Goal: Find specific page/section: Find specific page/section

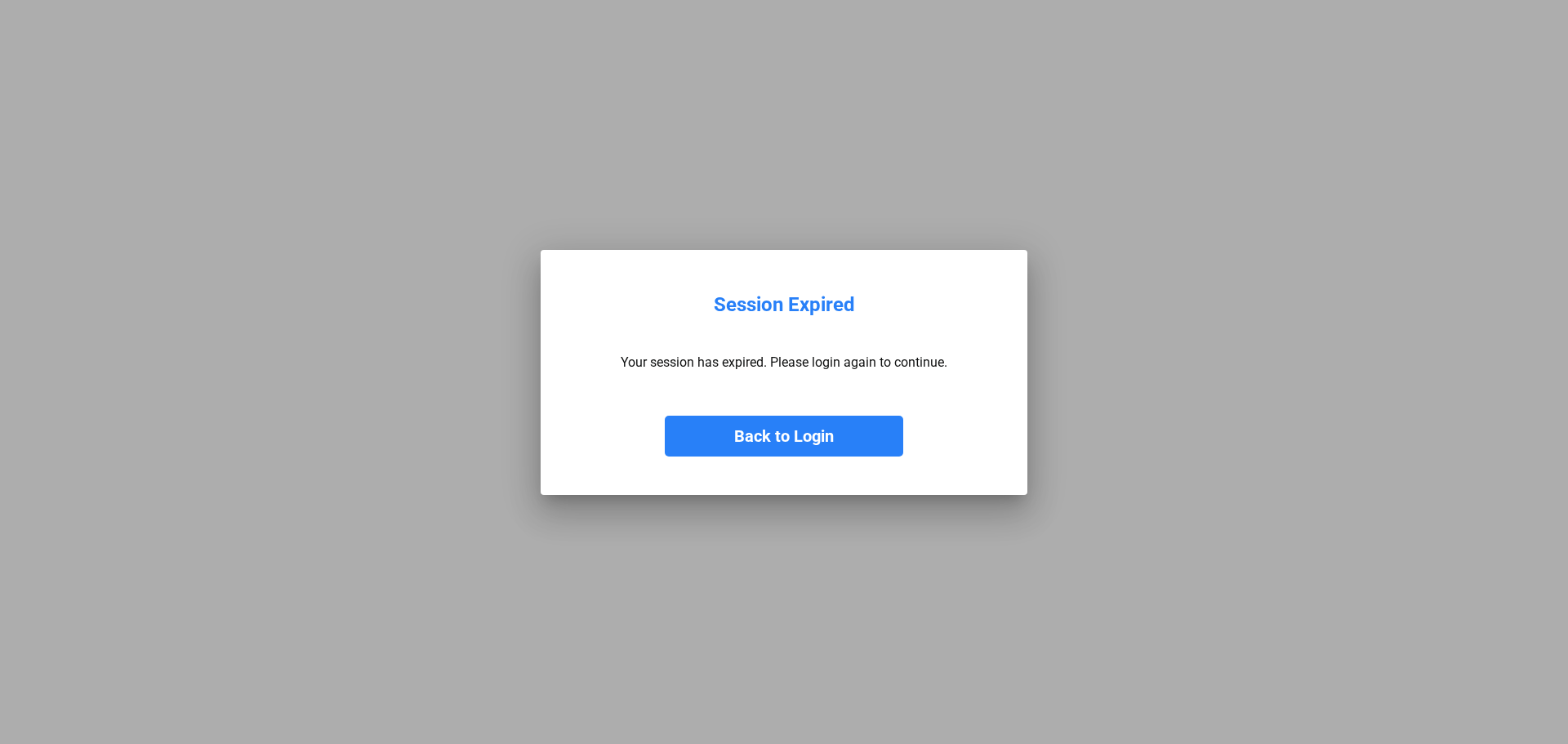
click at [862, 429] on button "Back to Login" at bounding box center [783, 436] width 238 height 41
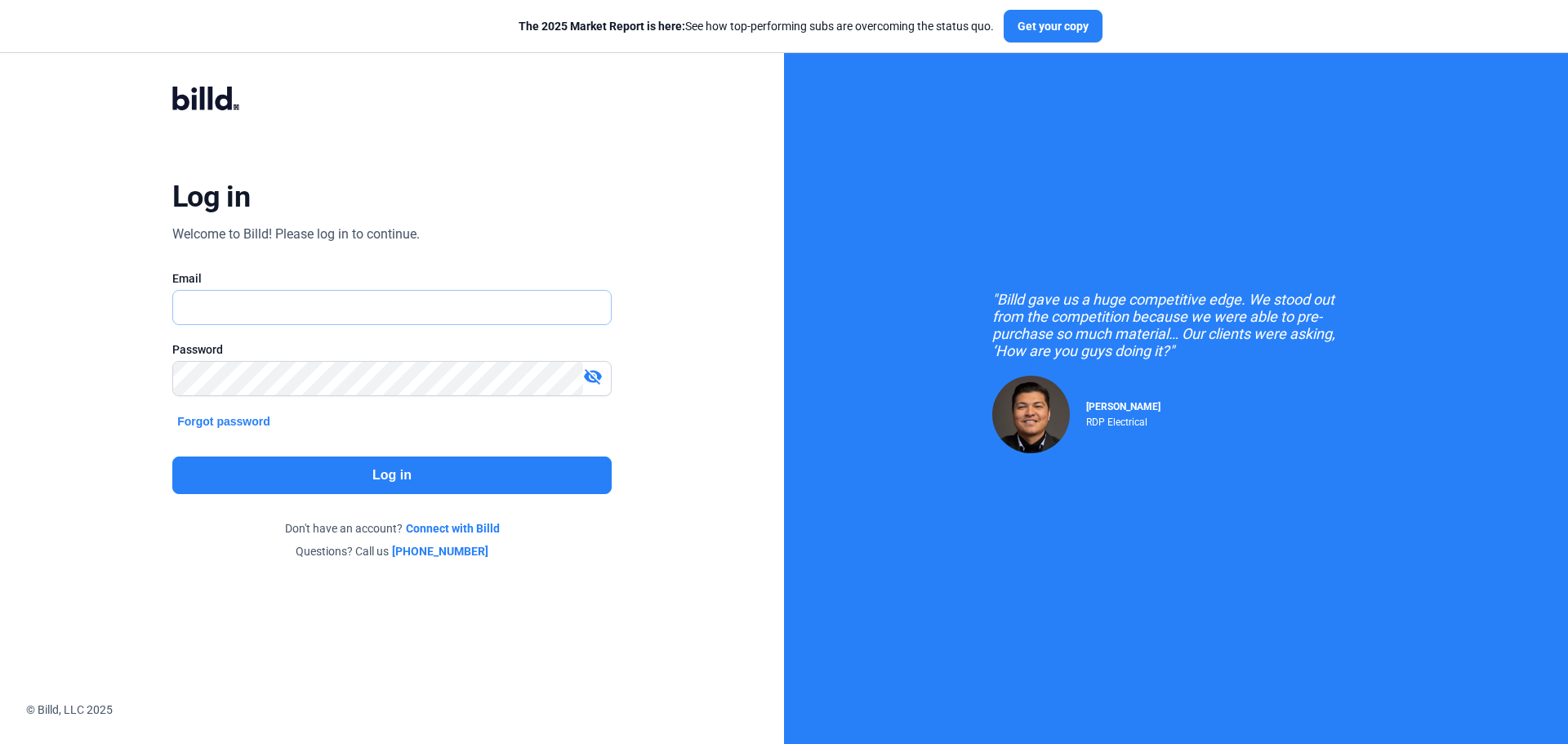
type input "[PERSON_NAME][EMAIL_ADDRESS][DOMAIN_NAME]"
click at [361, 475] on button "Log in" at bounding box center [392, 475] width 439 height 37
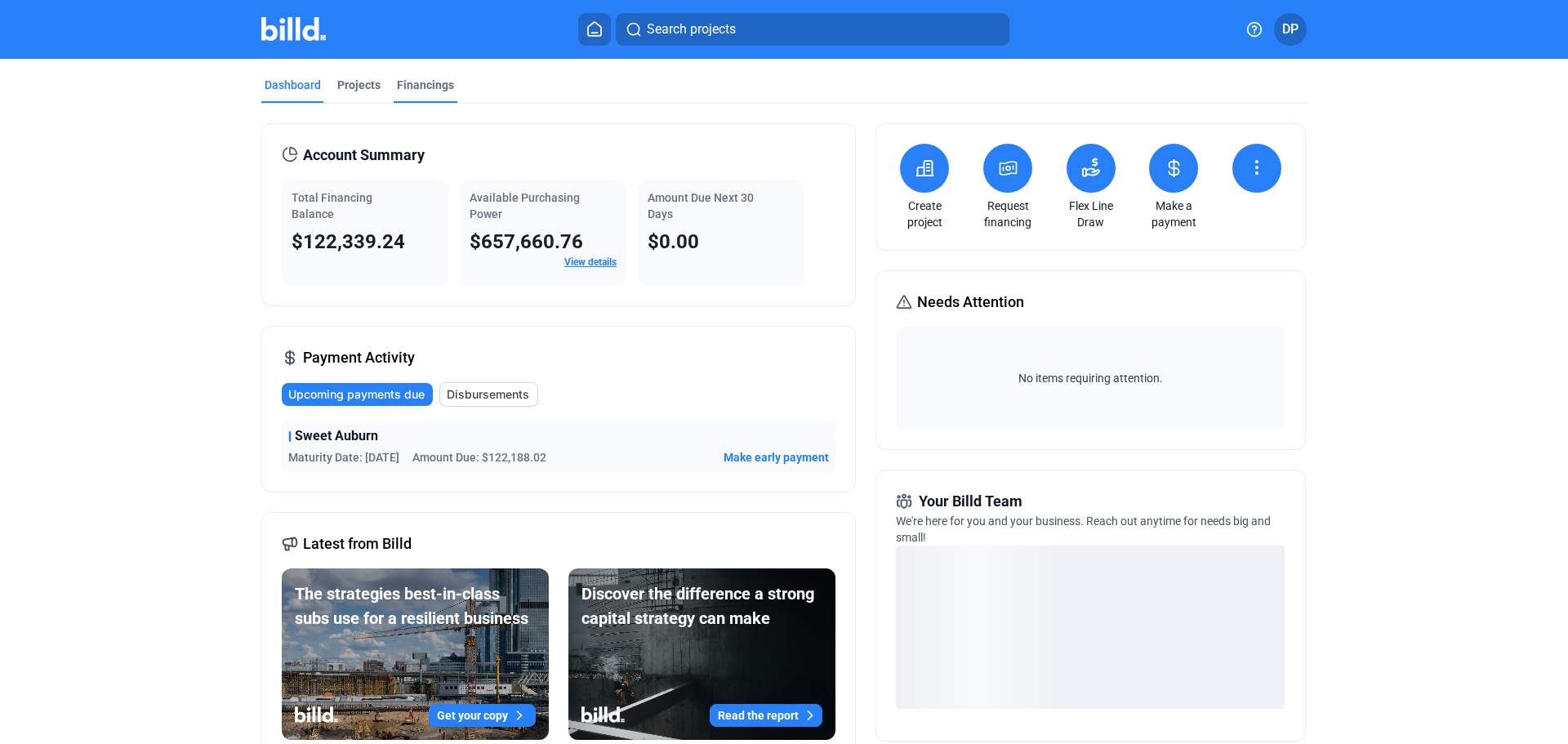
click at [416, 90] on div "Financings" at bounding box center [425, 85] width 57 height 16
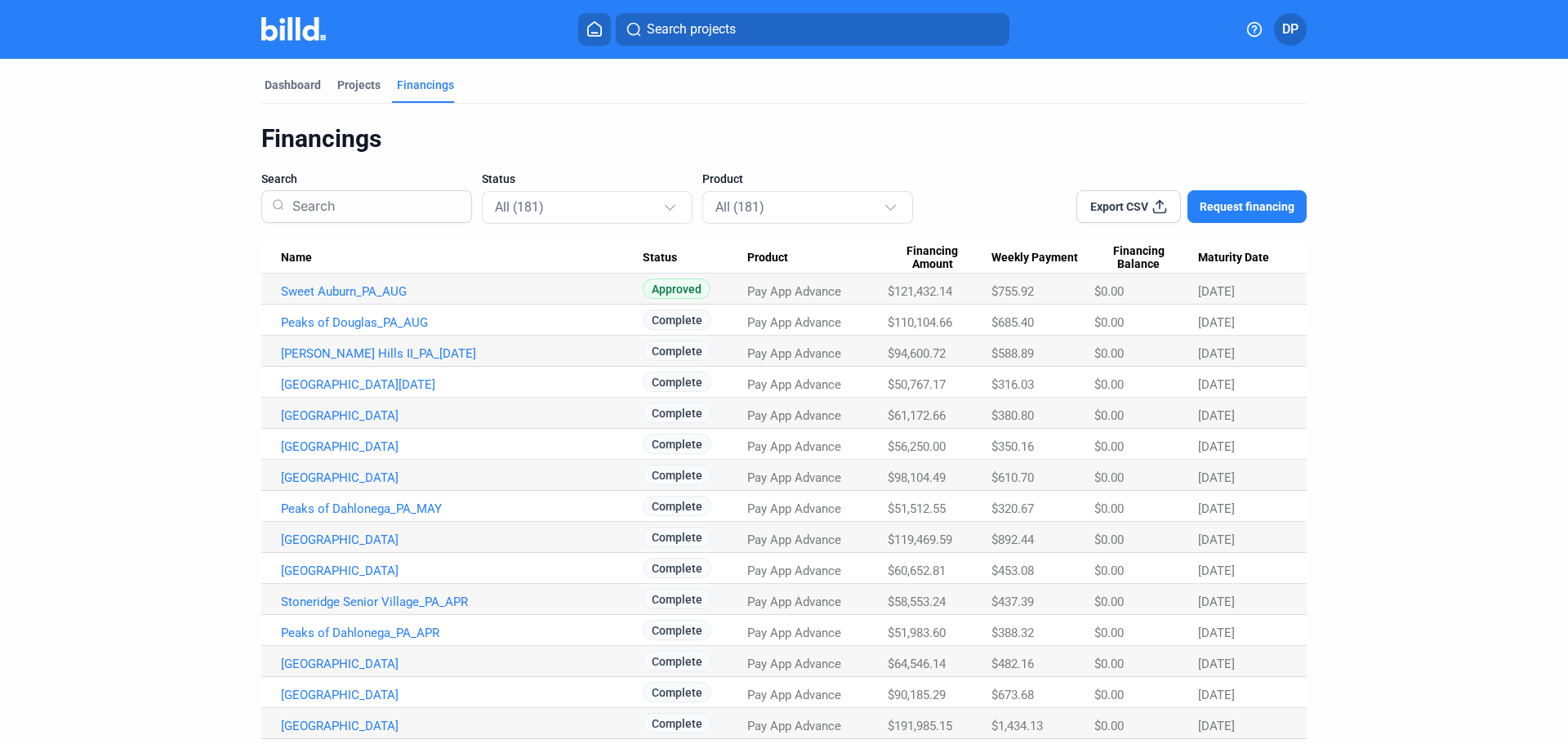
click at [379, 201] on input at bounding box center [373, 207] width 175 height 42
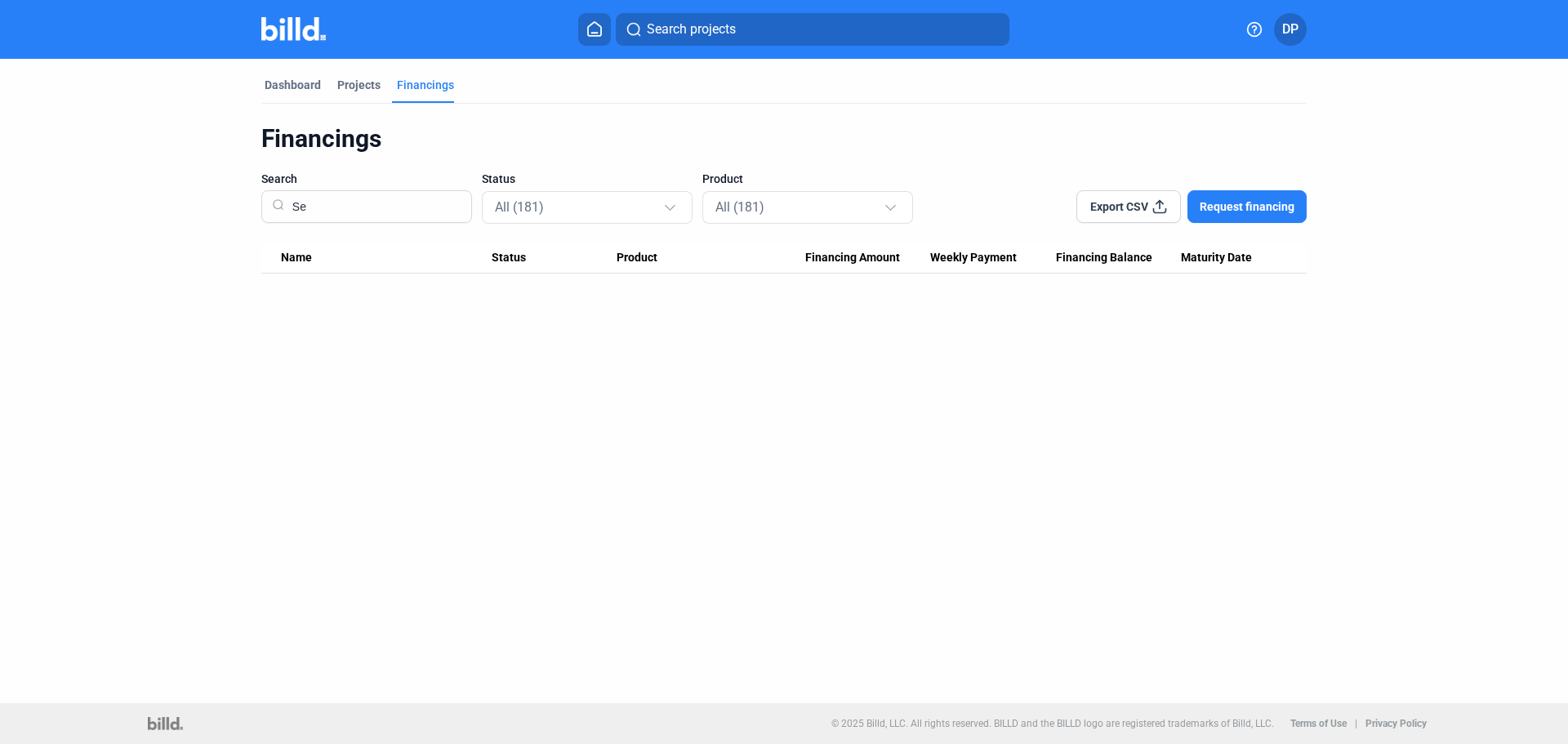
type input "S"
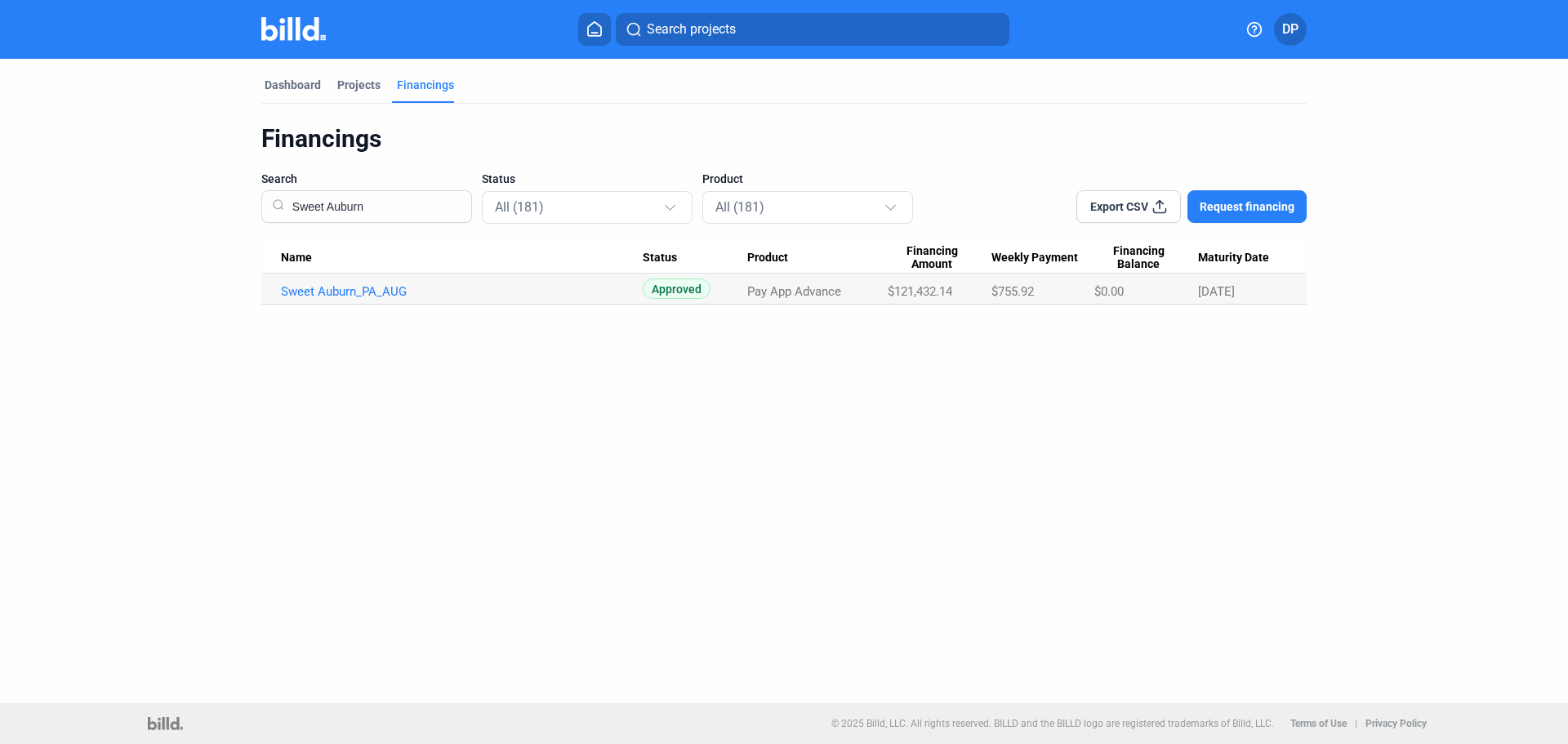
type input "Sweet Auburn"
